Goal: Information Seeking & Learning: Learn about a topic

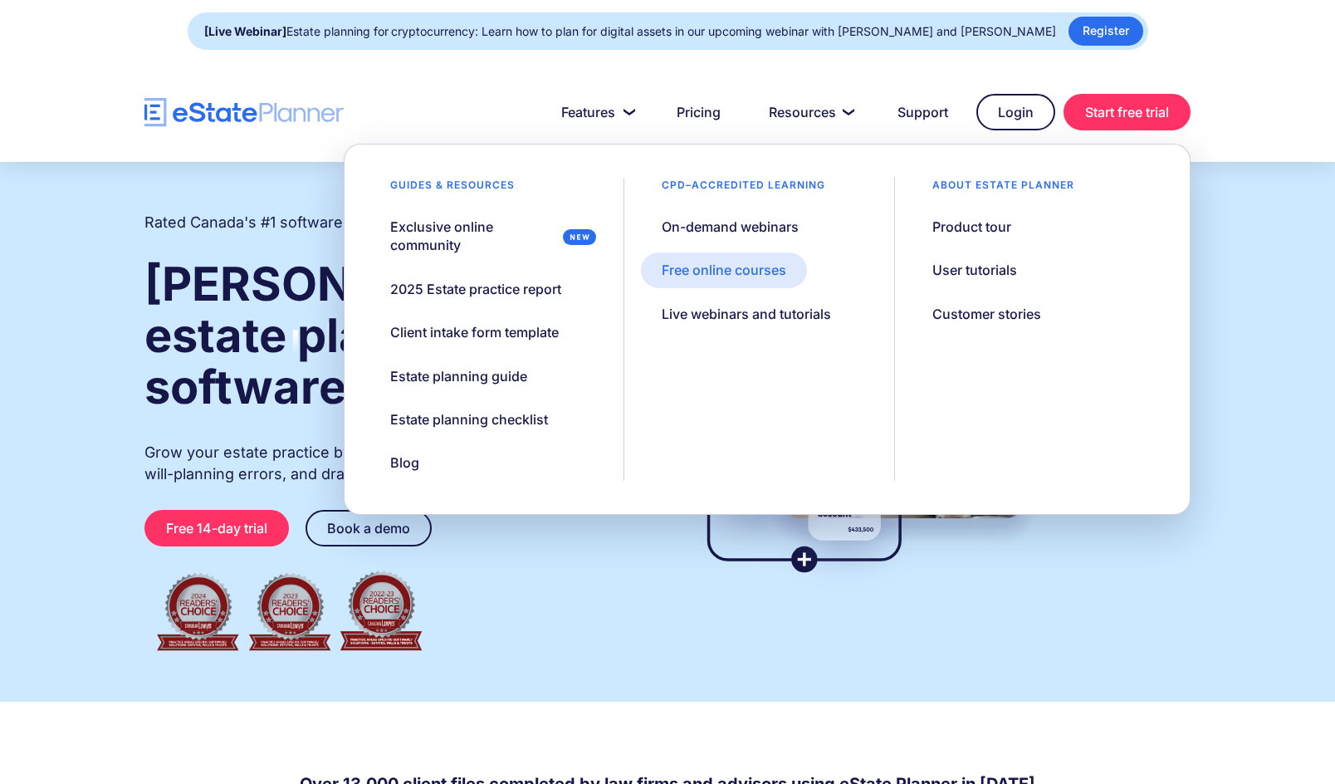
click at [737, 266] on div "Free online courses" at bounding box center [724, 270] width 125 height 18
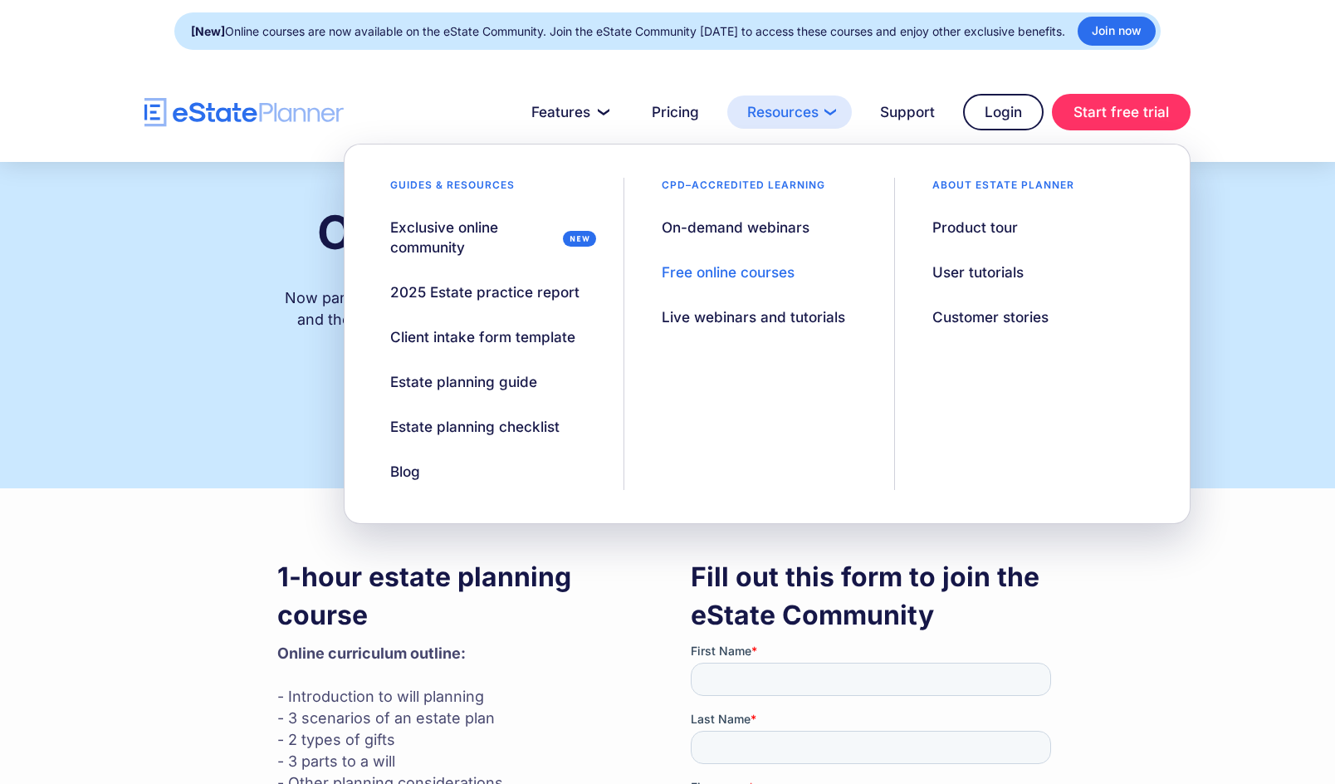
click at [793, 112] on link "Resources" at bounding box center [789, 111] width 125 height 33
click at [760, 311] on div "Live webinars and tutorials" at bounding box center [753, 317] width 183 height 20
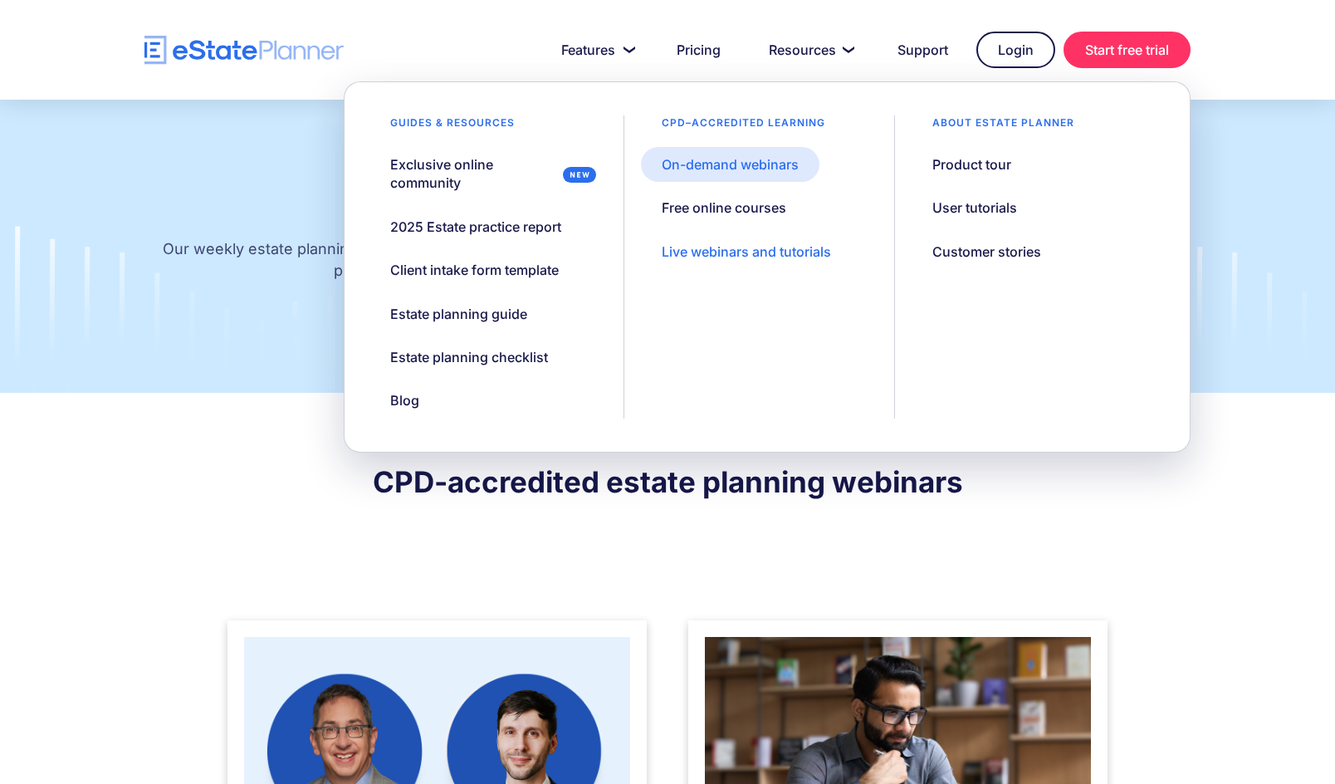
click at [751, 177] on link "On-demand webinars" at bounding box center [730, 164] width 178 height 35
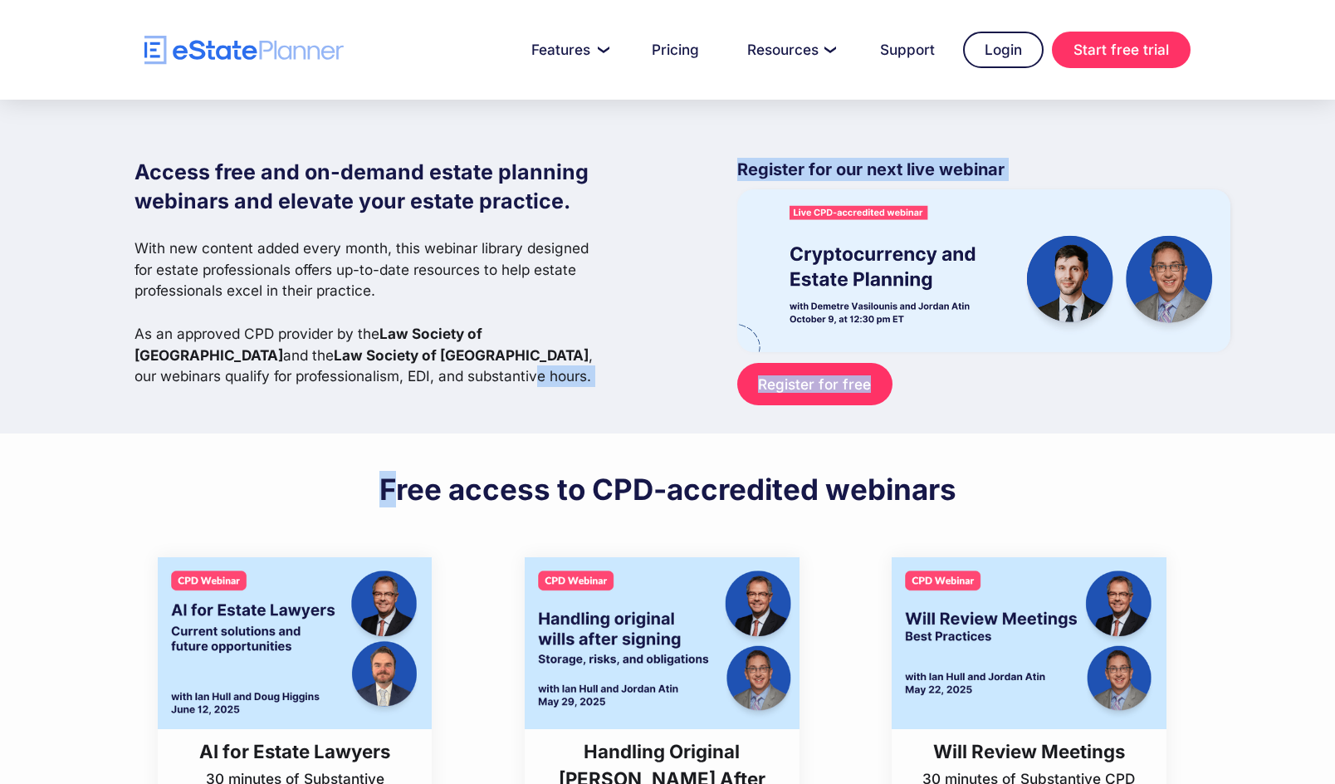
drag, startPoint x: 376, startPoint y: 430, endPoint x: 388, endPoint y: 498, distance: 69.1
